Goal: Communication & Community: Ask a question

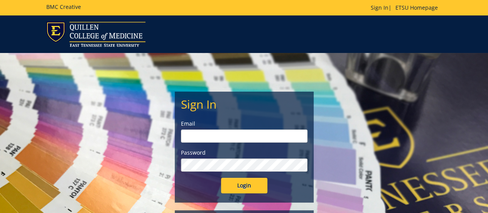
type input "[EMAIL_ADDRESS][DOMAIN_NAME]"
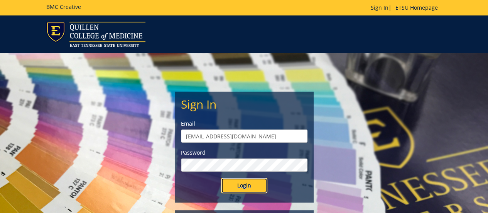
click at [256, 188] on input "Login" at bounding box center [244, 185] width 46 height 15
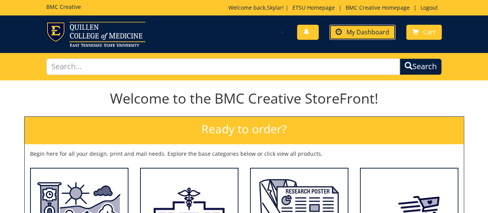
click at [371, 33] on span "My Dashboard" at bounding box center [368, 32] width 43 height 8
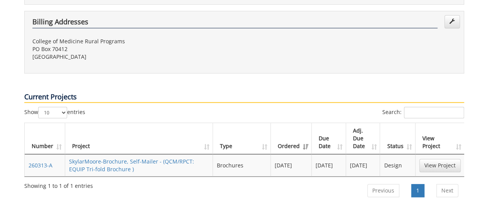
scroll to position [313, 0]
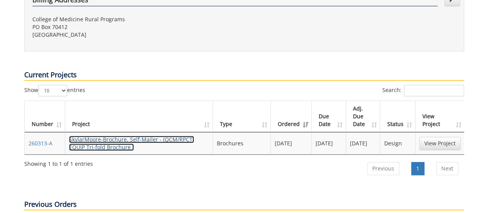
click at [89, 136] on link "SkylarMoore-Brochure, Self-Mailer - (QCM/RPCT: EQUIP Tri-fold Brochure )" at bounding box center [131, 143] width 125 height 15
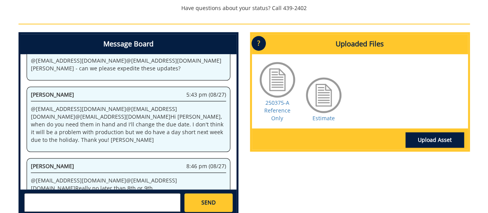
scroll to position [374, 0]
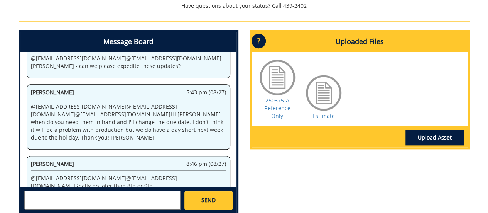
click at [141, 191] on textarea at bounding box center [102, 200] width 156 height 19
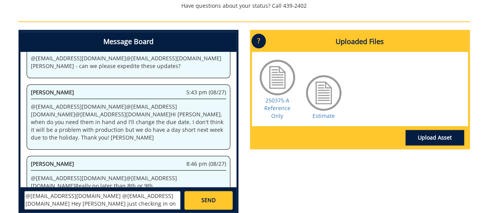
type textarea "@[EMAIL_ADDRESS][DOMAIN_NAME] @[EMAIL_ADDRESS][DOMAIN_NAME] Hey [PERSON_NAME] j…"
click at [216, 191] on link "SEND" at bounding box center [209, 200] width 48 height 19
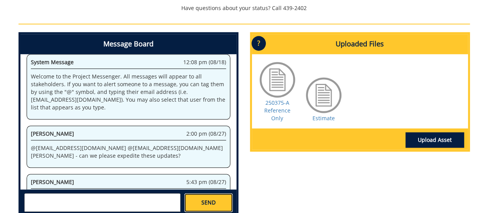
scroll to position [8009, 0]
